Goal: Task Accomplishment & Management: Manage account settings

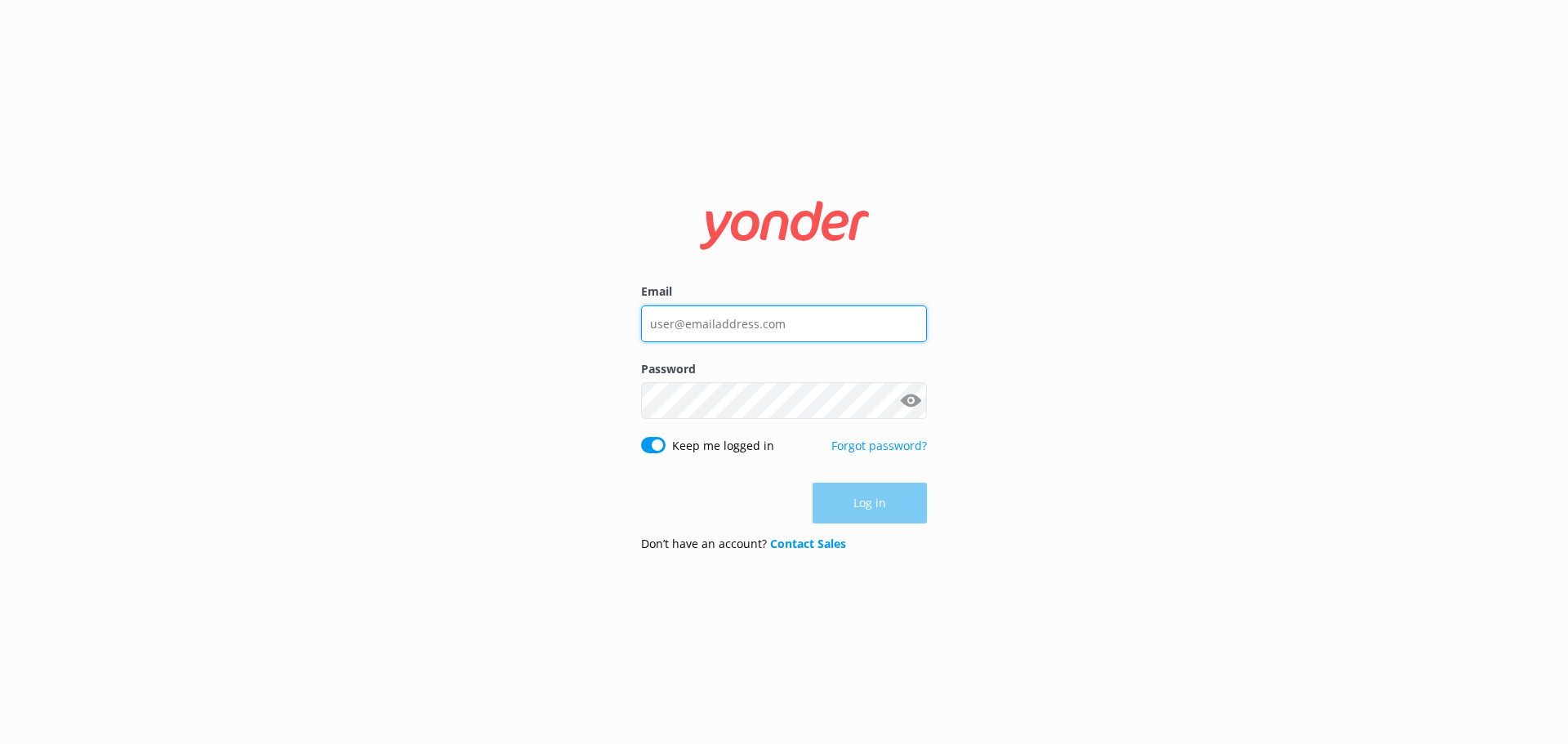
type input "[EMAIL_ADDRESS][DOMAIN_NAME]"
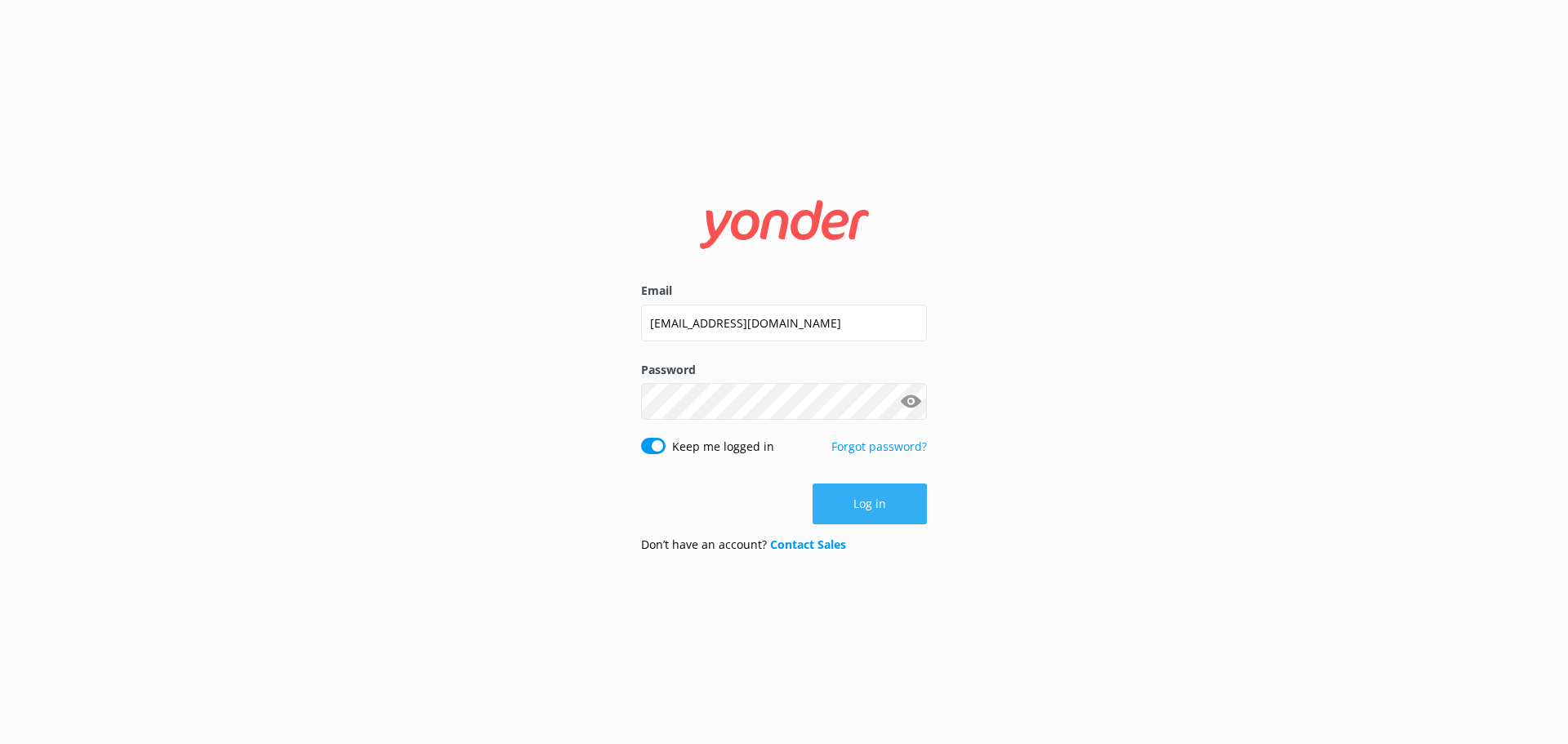
click at [912, 500] on button "Log in" at bounding box center [869, 504] width 114 height 41
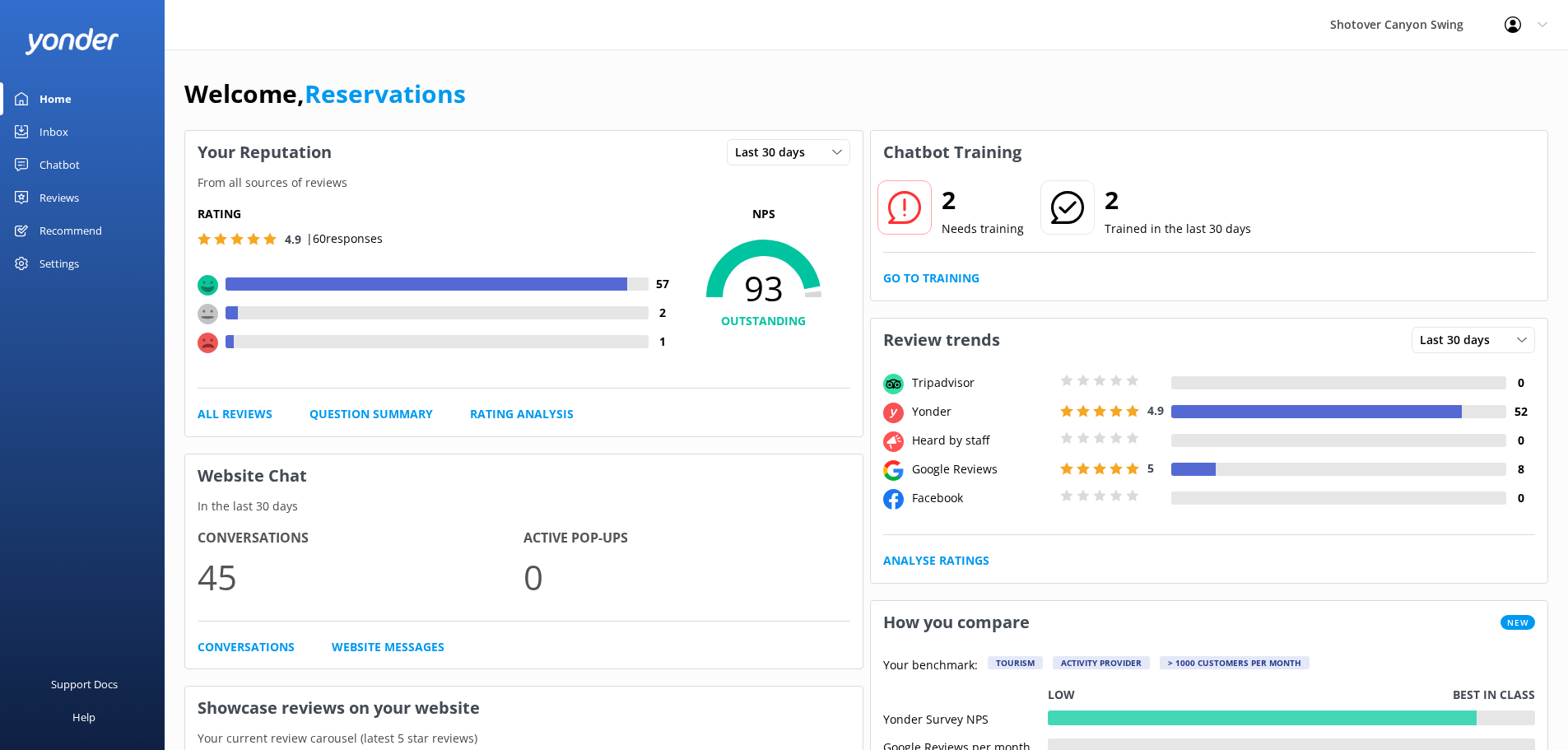
click at [61, 128] on div "Inbox" at bounding box center [54, 132] width 29 height 33
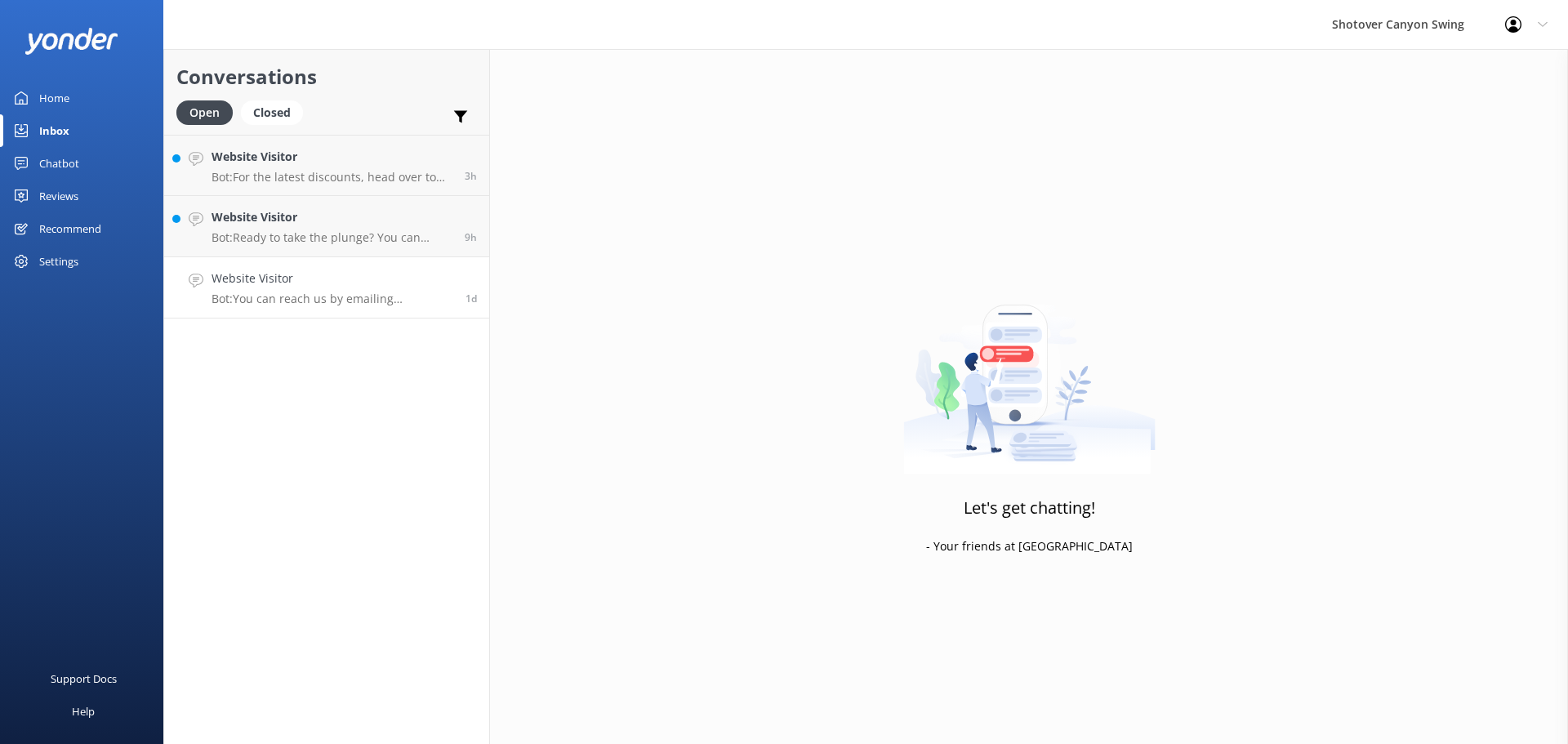
click at [369, 295] on p "Bot: You can reach us by emailing [EMAIL_ADDRESS][DOMAIN_NAME] or give us a rin…" at bounding box center [332, 298] width 241 height 14
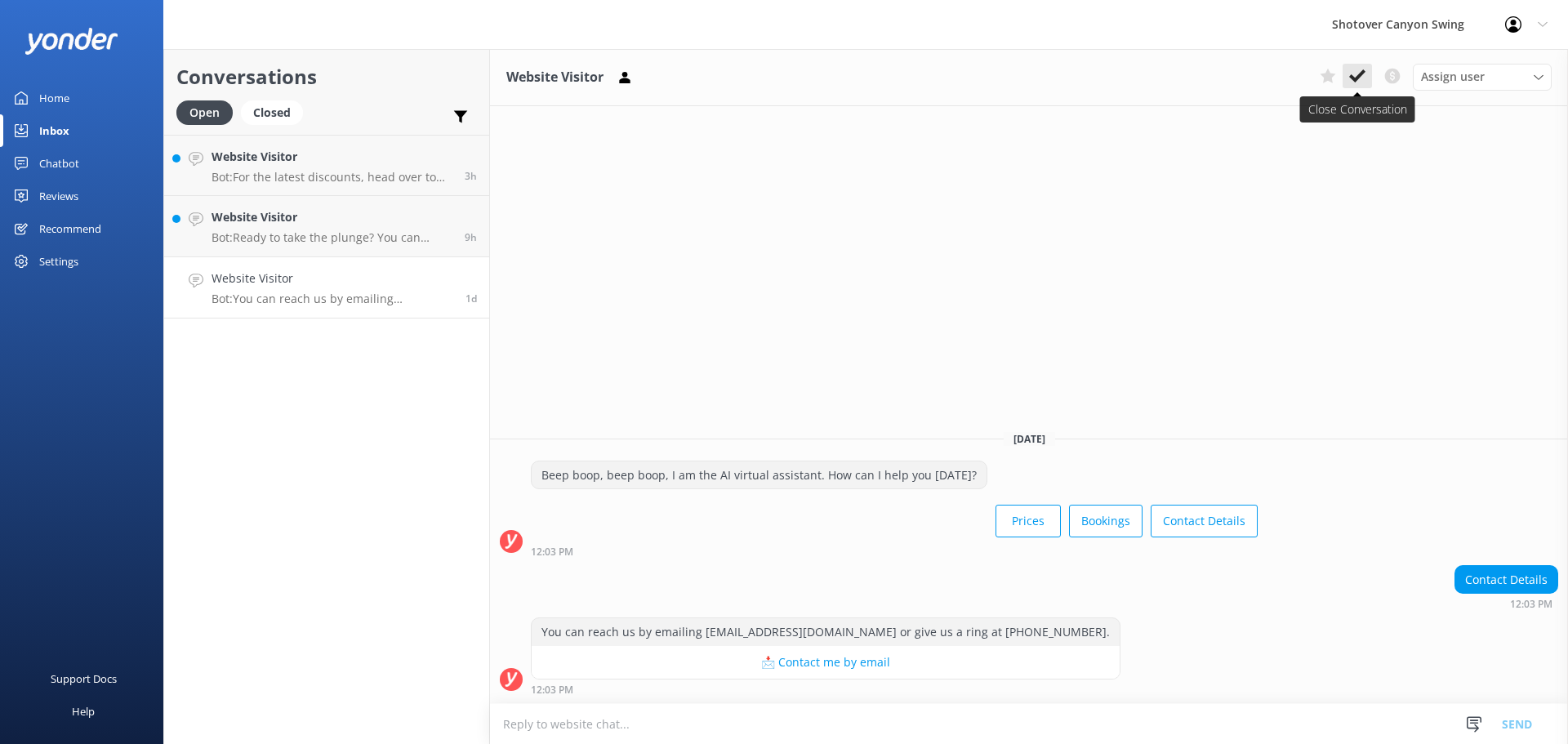
click at [1366, 79] on button at bounding box center [1357, 75] width 30 height 25
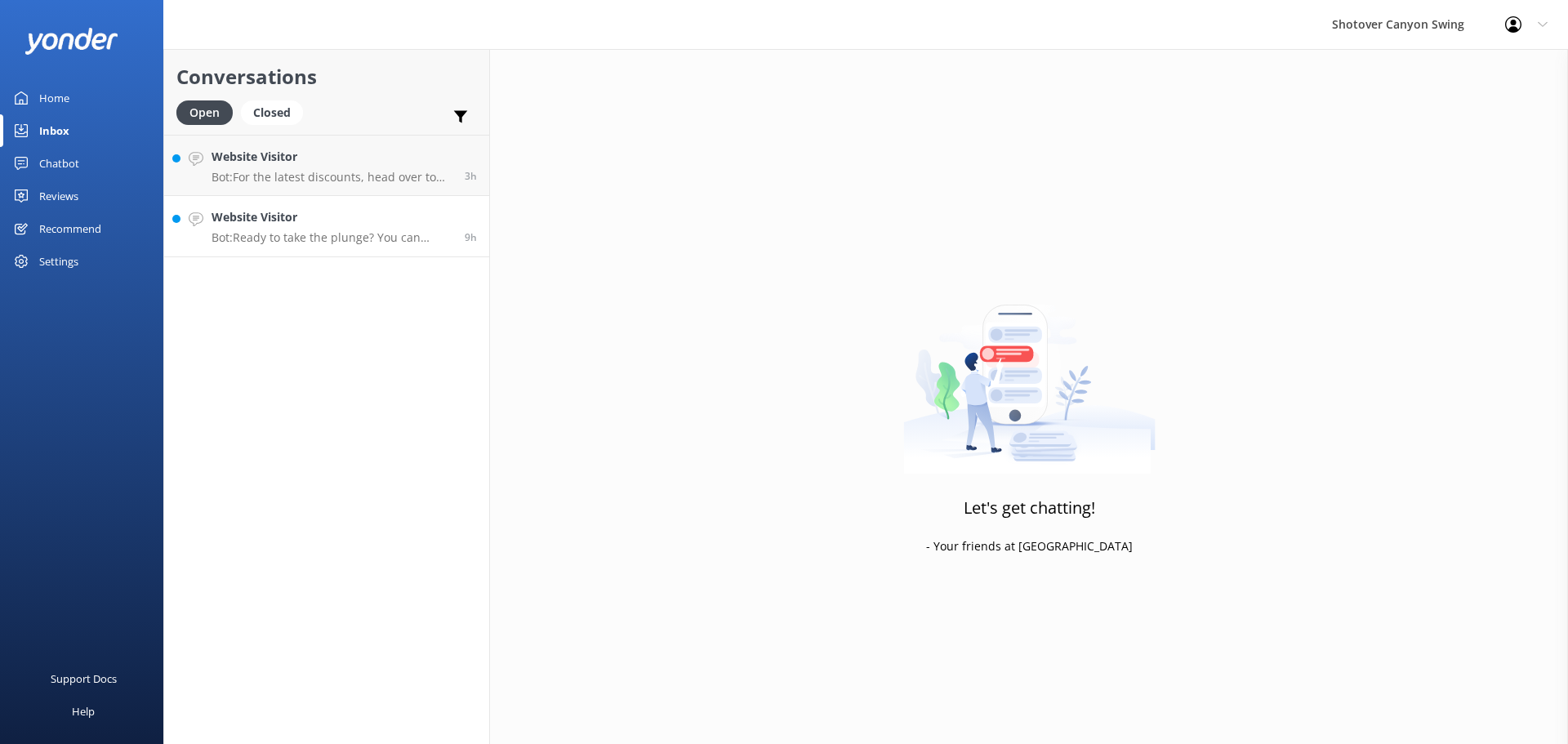
click at [274, 237] on p "Bot: Ready to take the plunge? You can check availability and book your swing o…" at bounding box center [332, 237] width 241 height 14
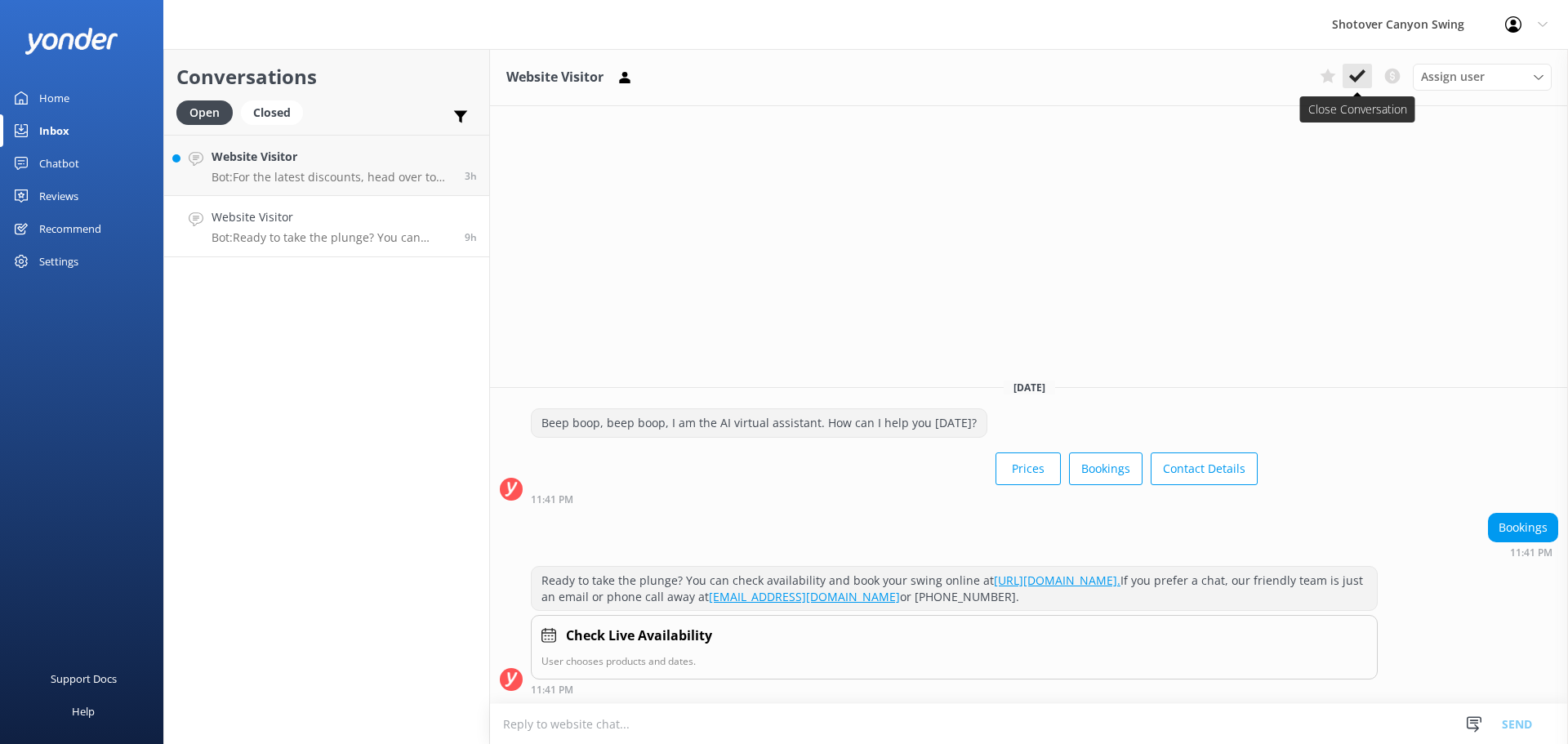
click at [1352, 75] on icon at bounding box center [1356, 75] width 16 height 16
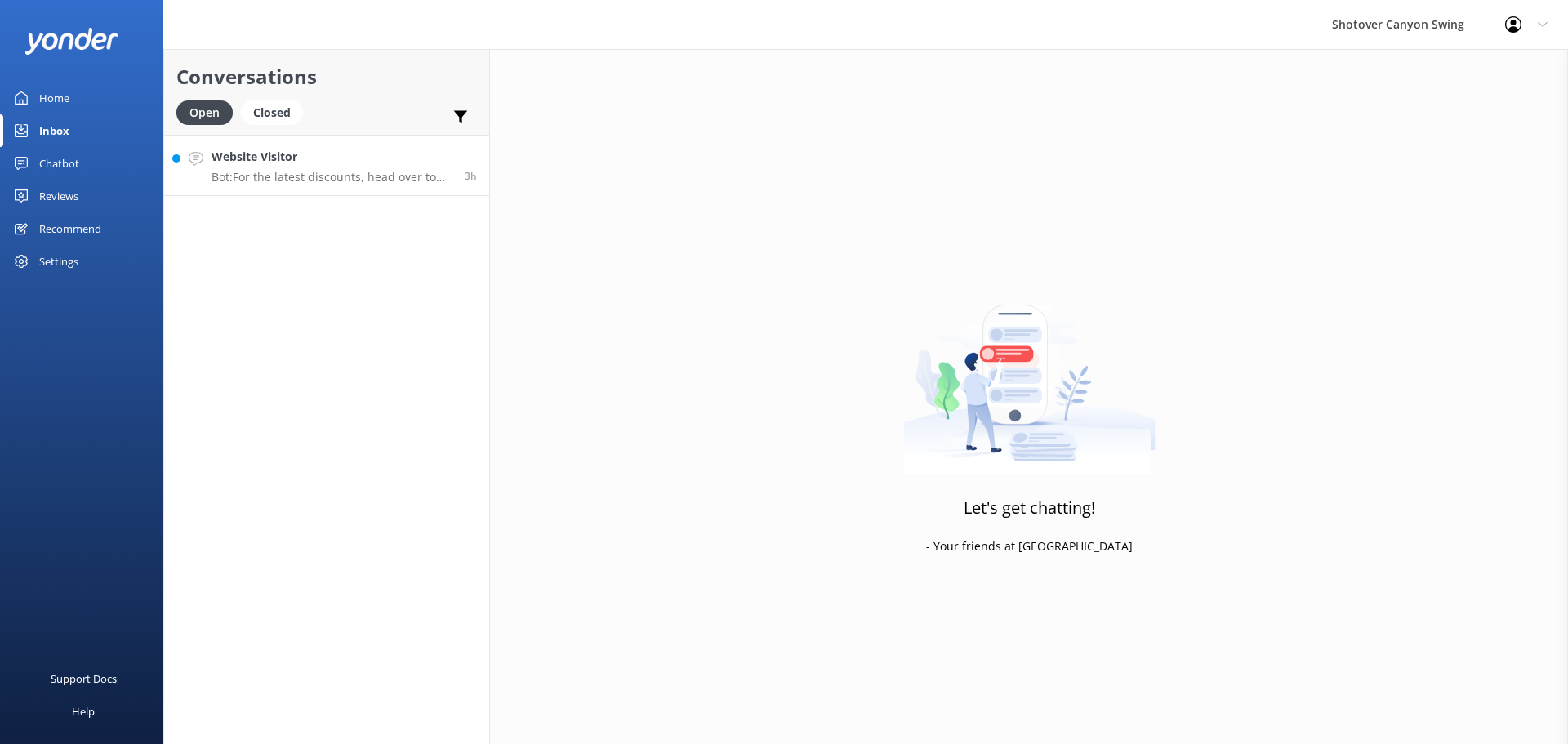
click at [333, 159] on h4 "Website Visitor" at bounding box center [332, 156] width 241 height 18
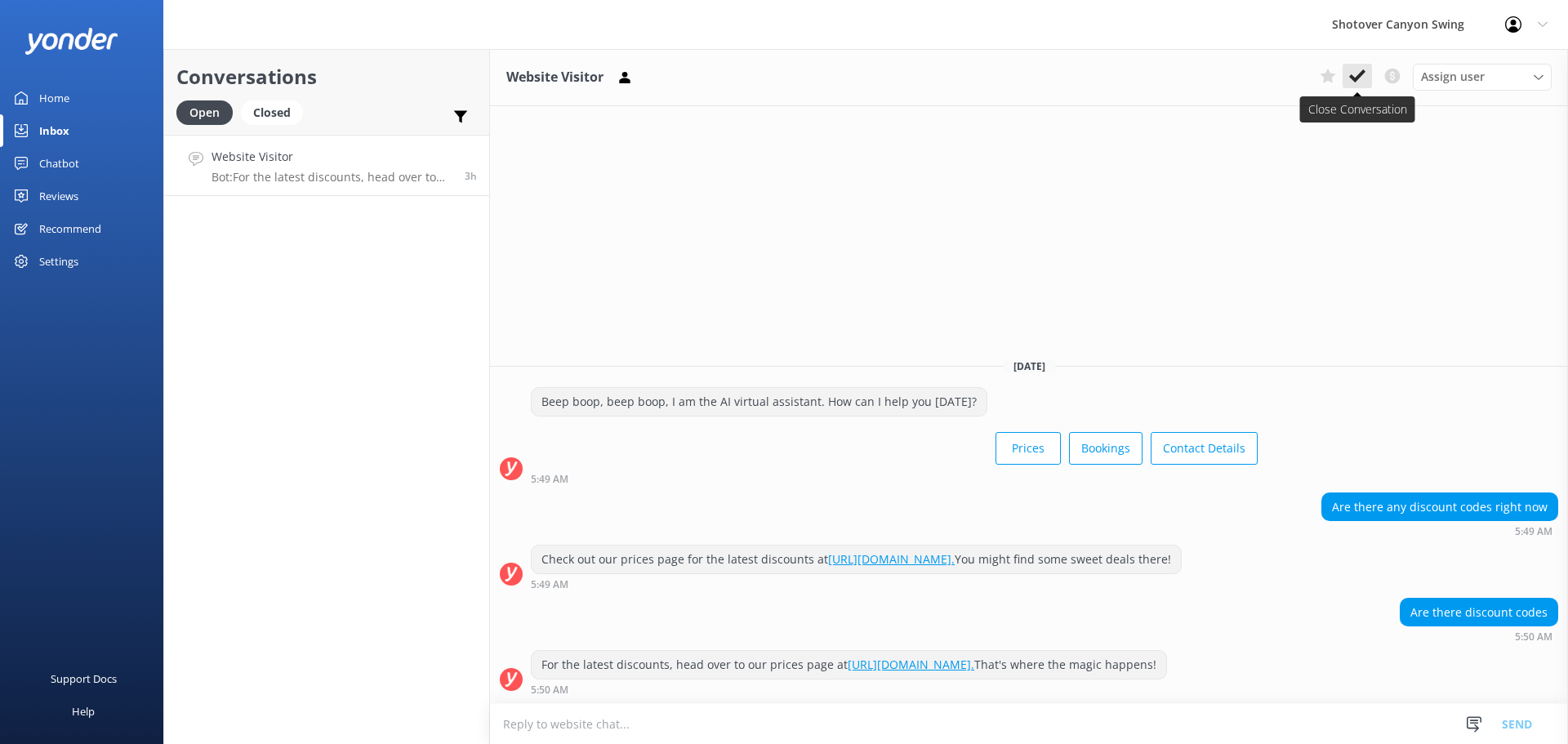
click at [1350, 79] on icon at bounding box center [1356, 75] width 16 height 16
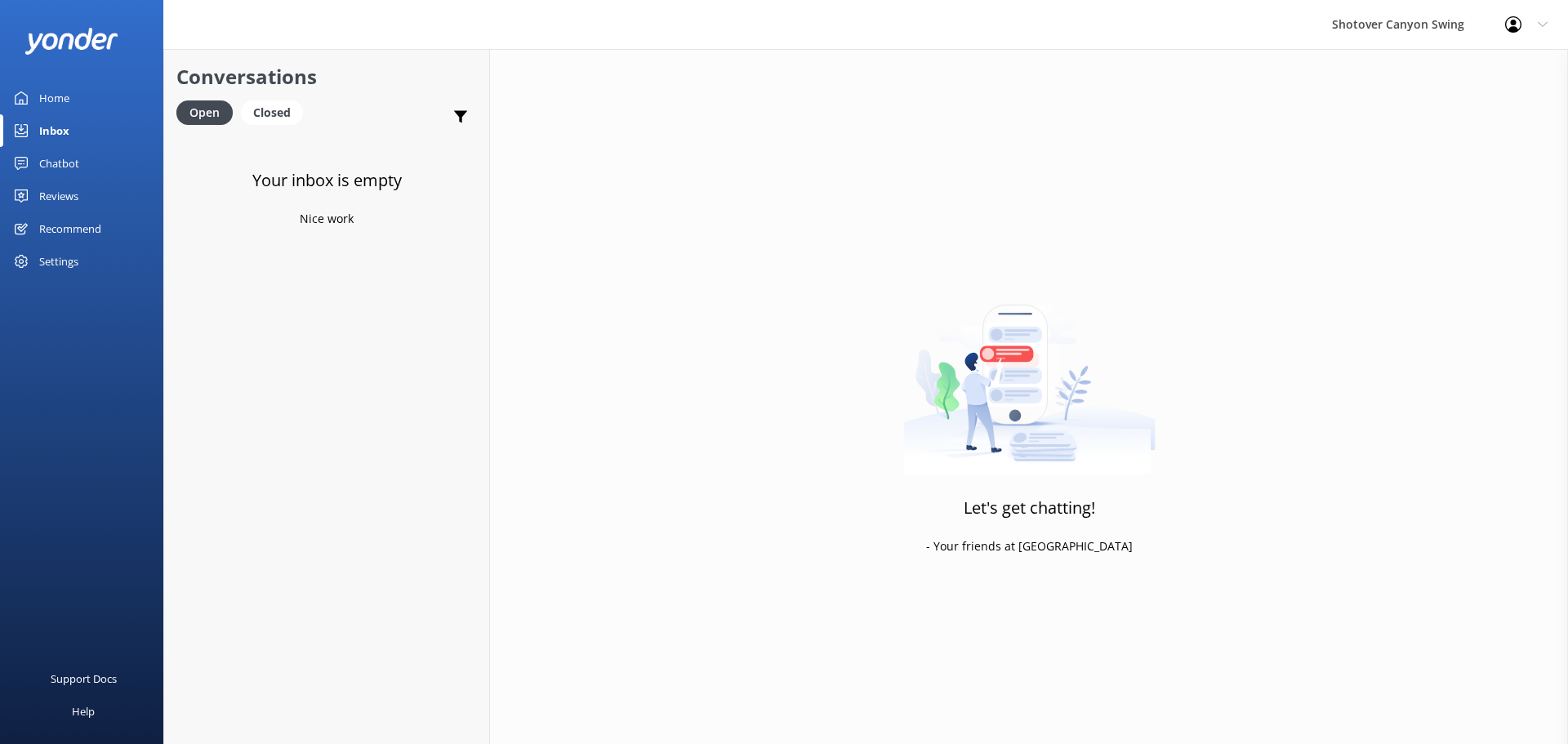
click at [80, 103] on link "Home" at bounding box center [81, 97] width 163 height 33
